Goal: Information Seeking & Learning: Learn about a topic

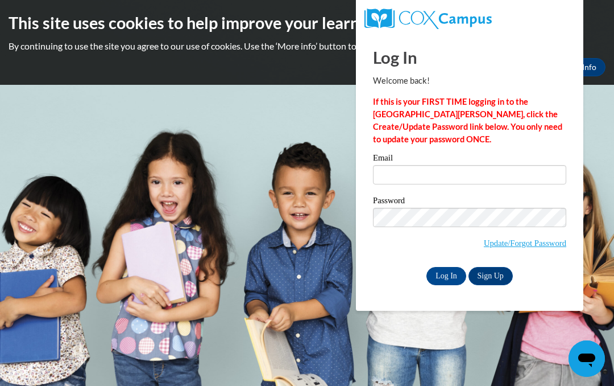
click at [425, 160] on label "Email" at bounding box center [469, 159] width 193 height 11
click at [425, 165] on input "Email" at bounding box center [469, 174] width 193 height 19
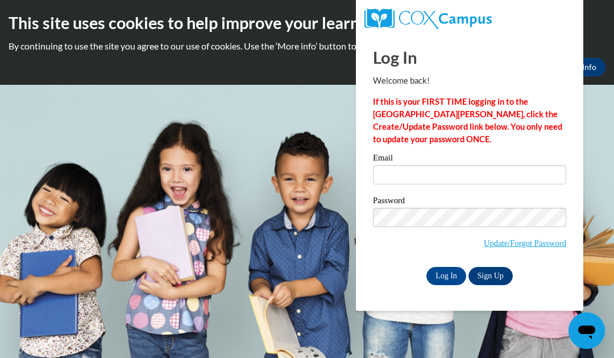
click at [395, 196] on label "Password" at bounding box center [469, 201] width 193 height 11
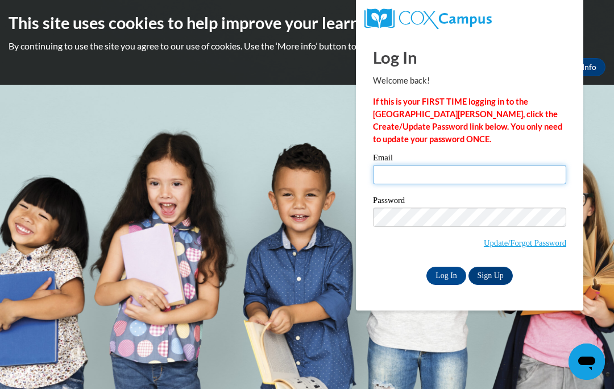
click at [397, 184] on input "Email" at bounding box center [469, 174] width 193 height 19
click at [404, 182] on input "Email" at bounding box center [469, 174] width 193 height 19
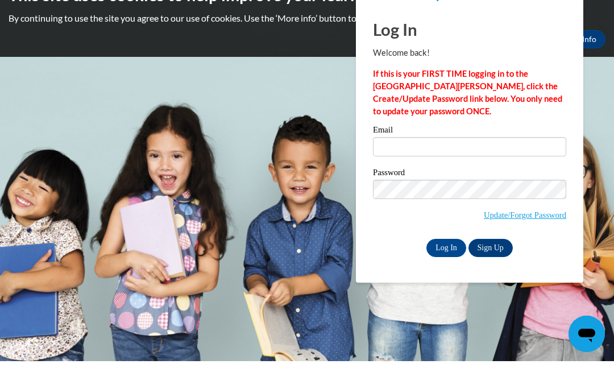
click at [599, 11] on h2 "This site uses cookies to help improve your learning experience." at bounding box center [307, 22] width 597 height 23
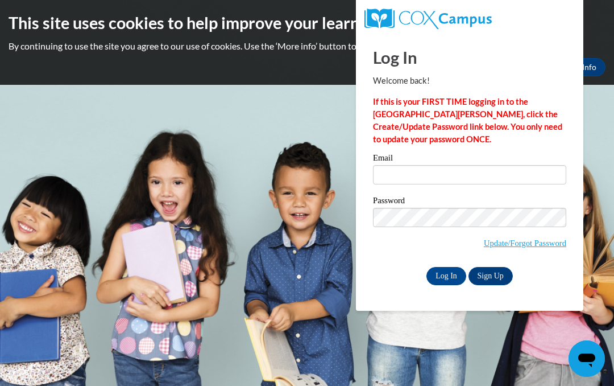
click at [139, 130] on body "This site uses cookies to help improve your learning experience. By continuing …" at bounding box center [307, 193] width 614 height 386
click at [20, 1] on div "This site uses cookies to help improve your learning experience. By continuing …" at bounding box center [307, 42] width 614 height 85
click at [395, 183] on input "Email" at bounding box center [469, 174] width 193 height 19
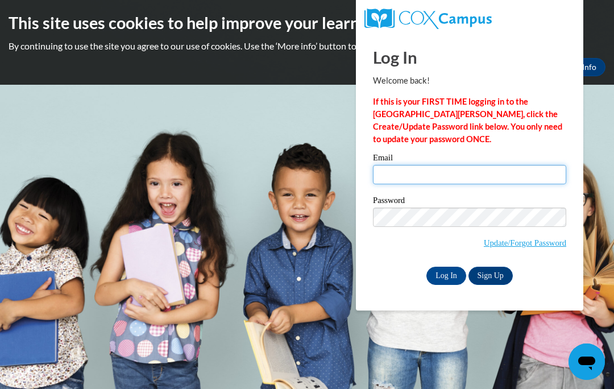
type input "sonyalath37@gmail.com"
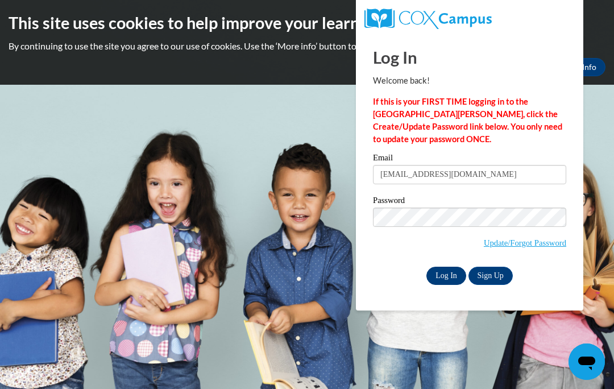
click at [443, 283] on input "Log In" at bounding box center [447, 276] width 40 height 18
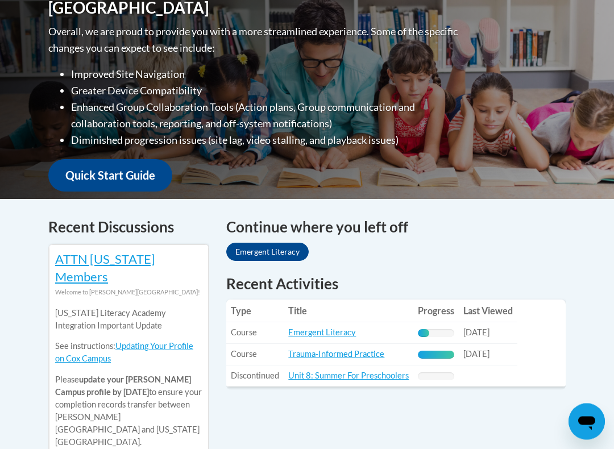
scroll to position [296, 0]
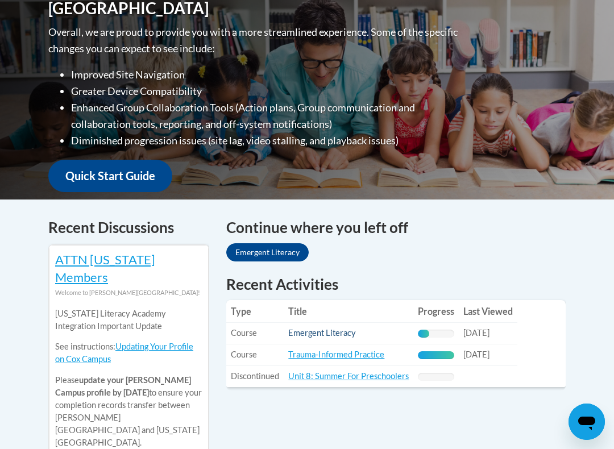
click at [311, 328] on link "Emergent Literacy" at bounding box center [322, 333] width 68 height 10
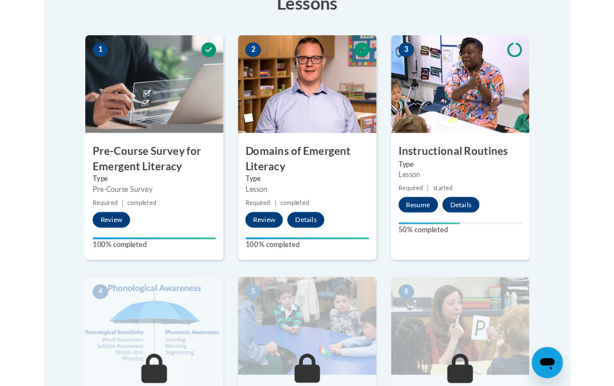
scroll to position [336, 0]
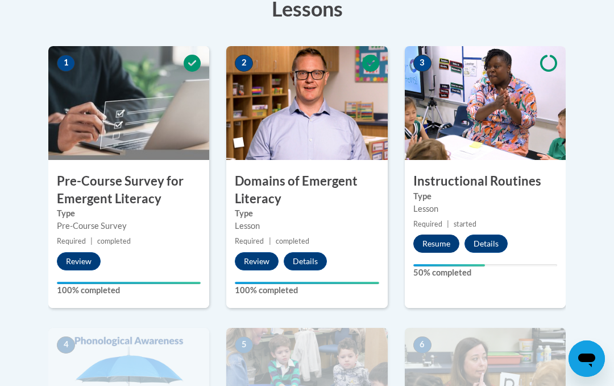
click at [431, 247] on button "Resume" at bounding box center [437, 243] width 46 height 18
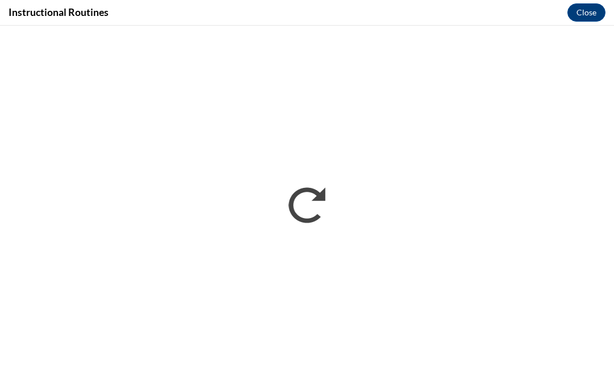
scroll to position [0, 0]
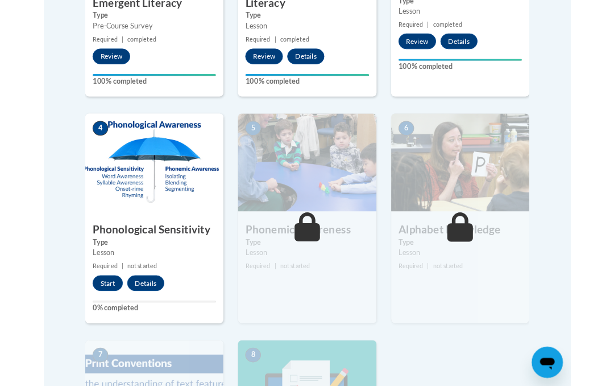
scroll to position [530, 0]
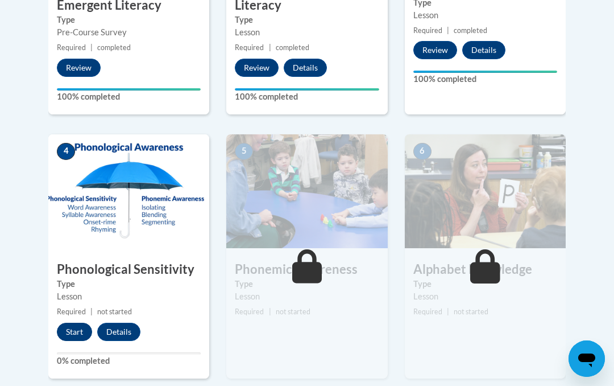
click at [75, 330] on button "Start" at bounding box center [74, 332] width 35 height 18
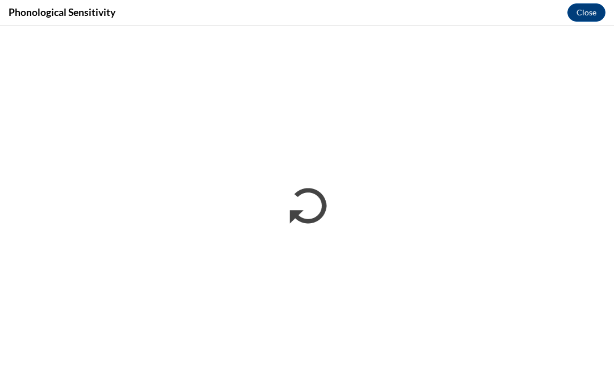
scroll to position [0, 0]
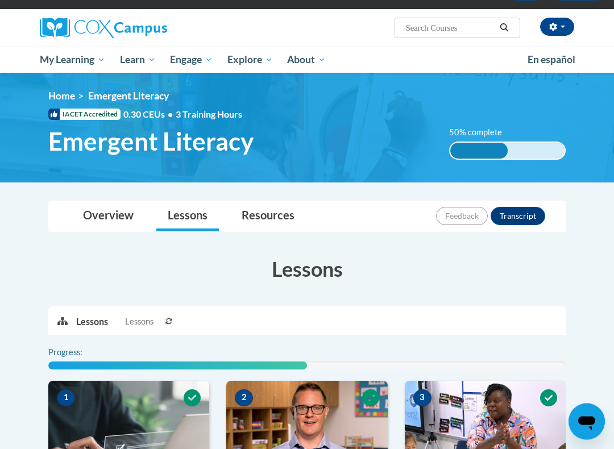
scroll to position [90, 0]
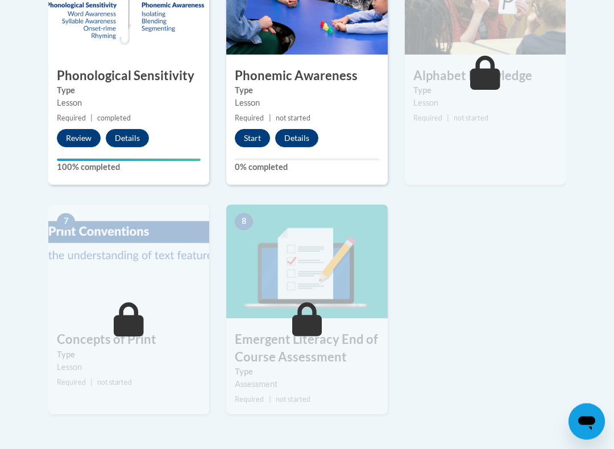
click at [247, 136] on button "Start" at bounding box center [252, 139] width 35 height 18
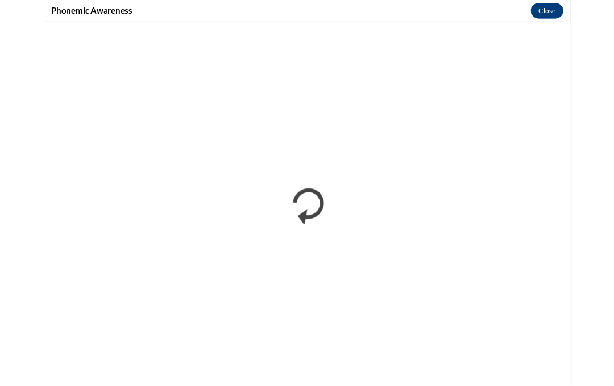
scroll to position [755, 0]
